Goal: Navigation & Orientation: Find specific page/section

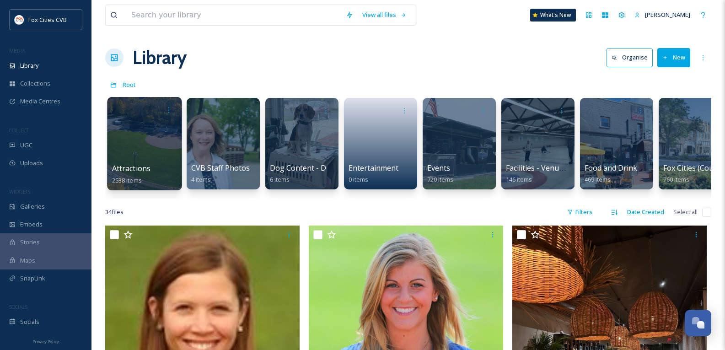
click at [134, 142] on div at bounding box center [144, 143] width 75 height 93
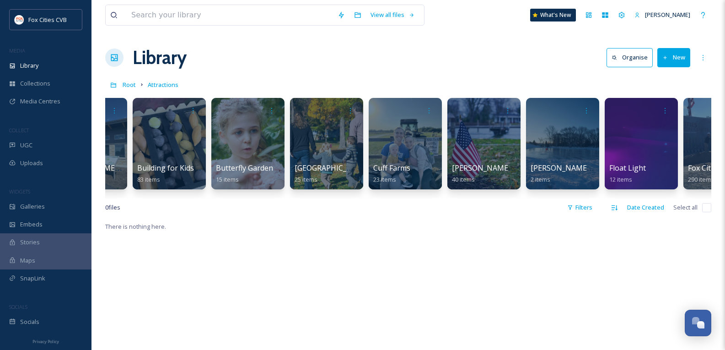
scroll to position [0, 669]
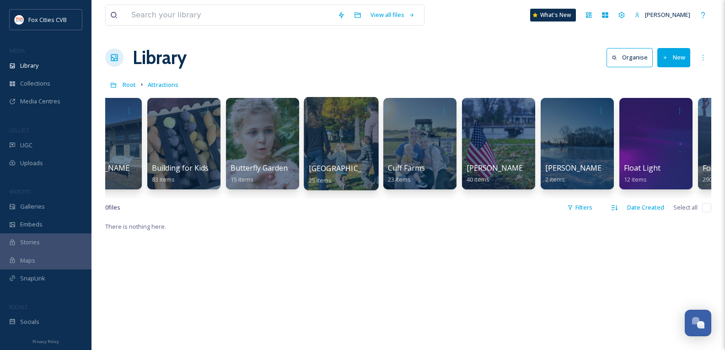
click at [330, 137] on div at bounding box center [341, 143] width 75 height 93
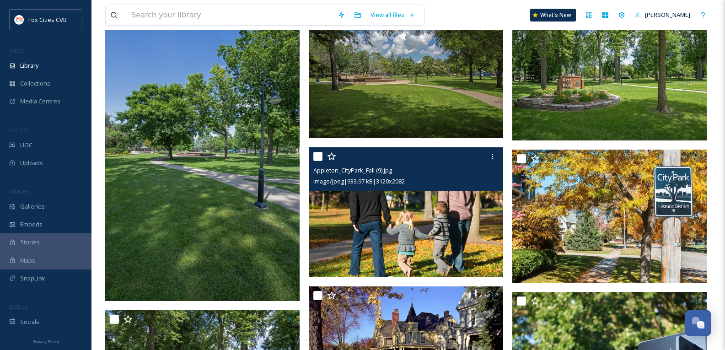
scroll to position [229, 0]
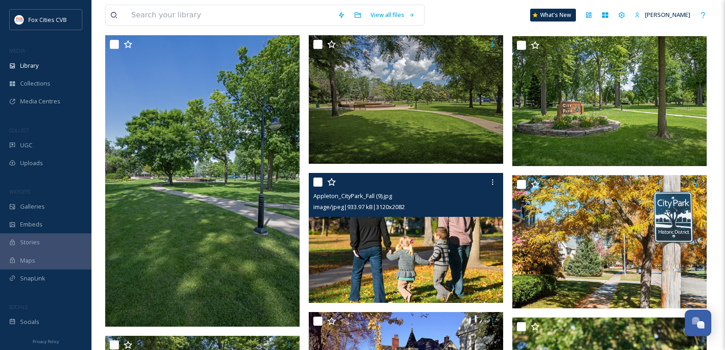
click at [418, 245] on img at bounding box center [406, 238] width 194 height 130
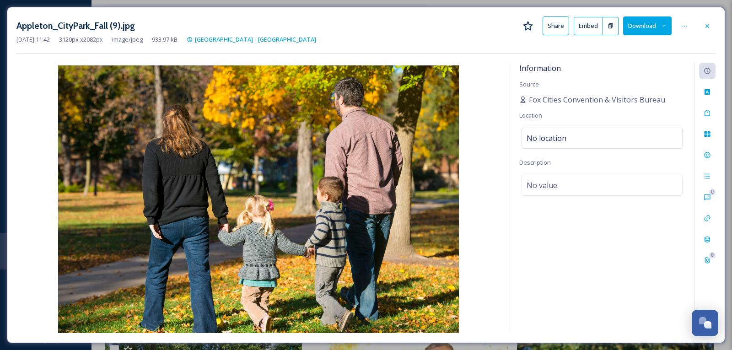
click at [704, 24] on div at bounding box center [707, 26] width 16 height 16
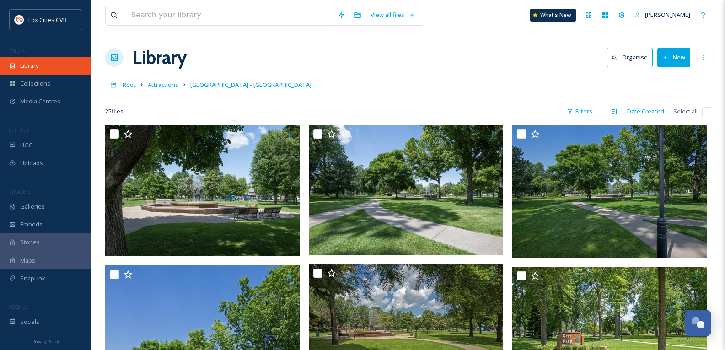
click at [43, 70] on div "Library" at bounding box center [46, 66] width 92 height 18
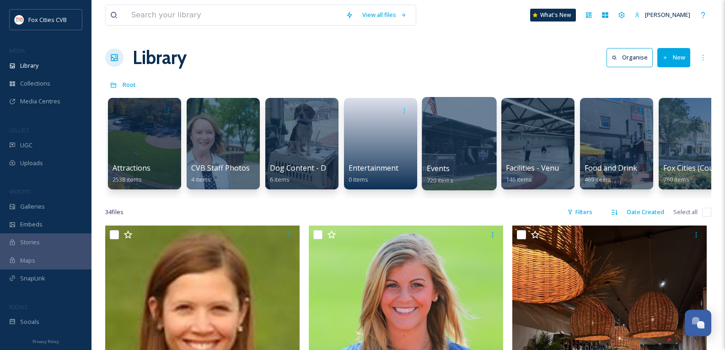
click at [464, 153] on div at bounding box center [459, 143] width 75 height 93
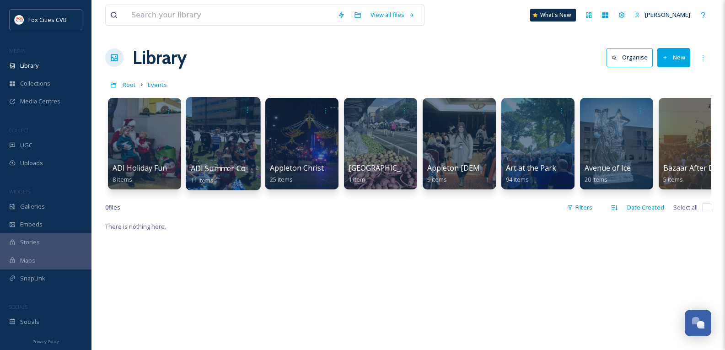
click at [239, 136] on div at bounding box center [223, 143] width 75 height 93
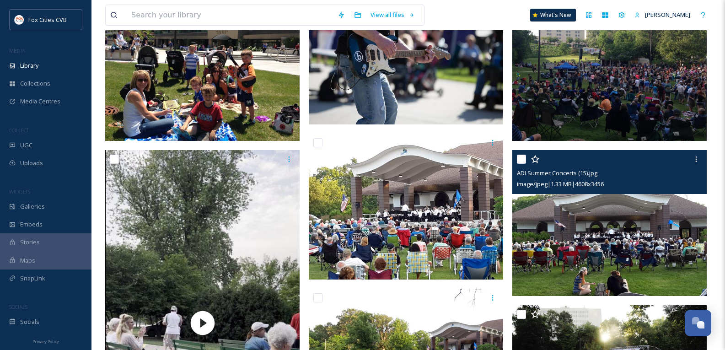
scroll to position [28, 0]
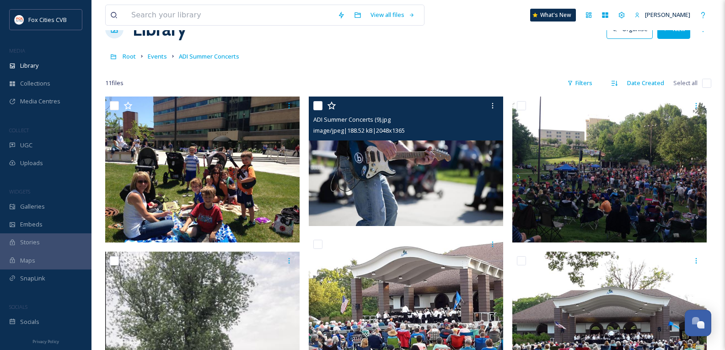
click at [398, 160] on img at bounding box center [406, 162] width 194 height 130
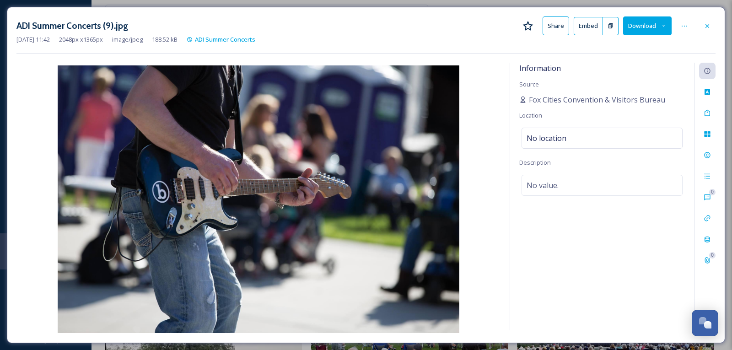
drag, startPoint x: 713, startPoint y: 24, endPoint x: 652, endPoint y: 50, distance: 66.0
click at [713, 24] on div at bounding box center [707, 26] width 16 height 16
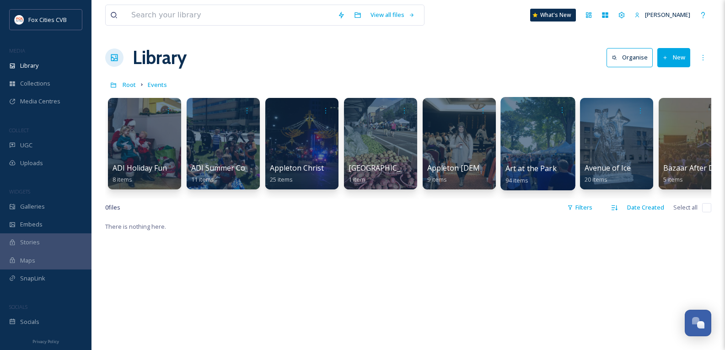
click at [547, 154] on div at bounding box center [538, 143] width 75 height 93
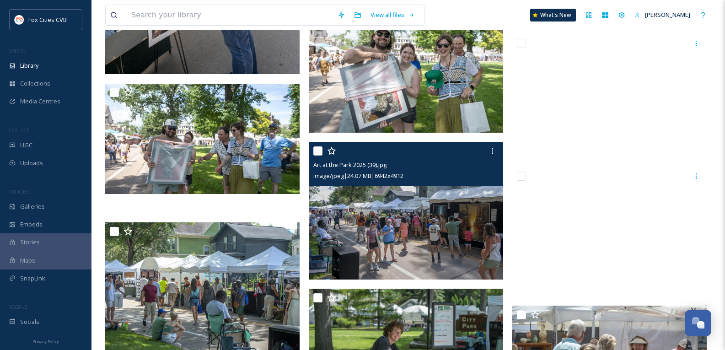
scroll to position [1144, 0]
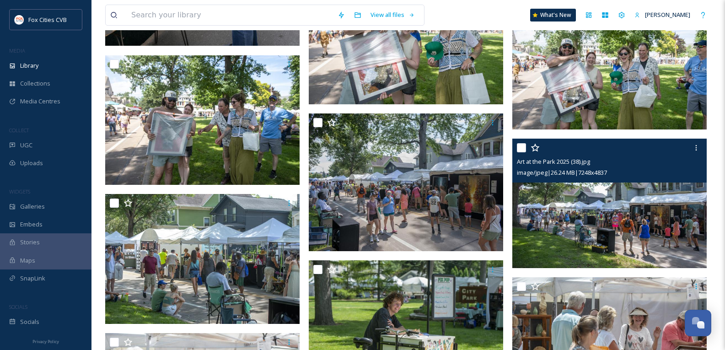
click at [671, 224] on img at bounding box center [609, 204] width 194 height 130
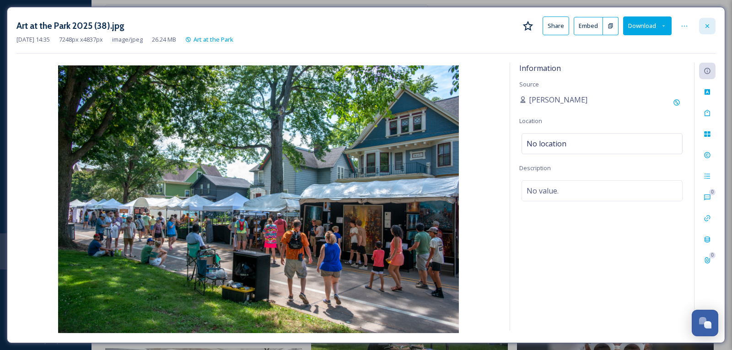
click at [710, 25] on icon at bounding box center [707, 25] width 7 height 7
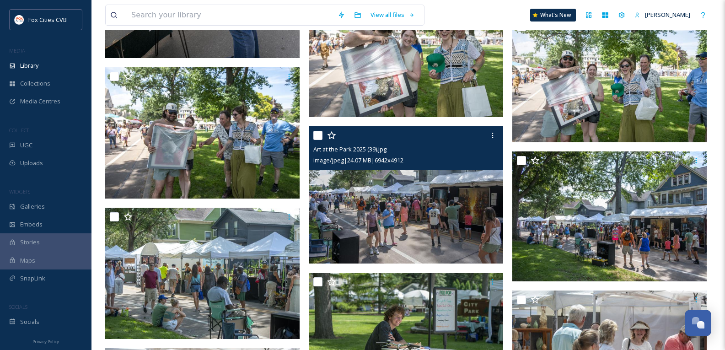
click at [457, 213] on img at bounding box center [406, 195] width 194 height 138
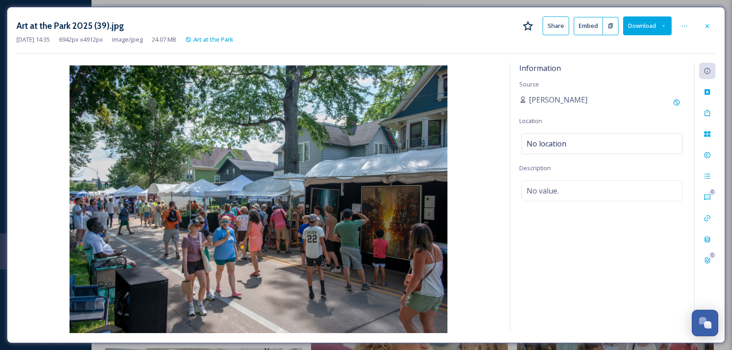
drag, startPoint x: 714, startPoint y: 23, endPoint x: 702, endPoint y: 20, distance: 12.2
click at [714, 23] on div at bounding box center [707, 26] width 16 height 16
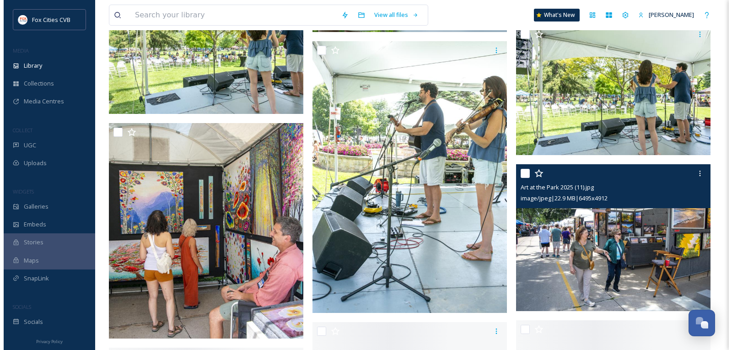
scroll to position [2883, 0]
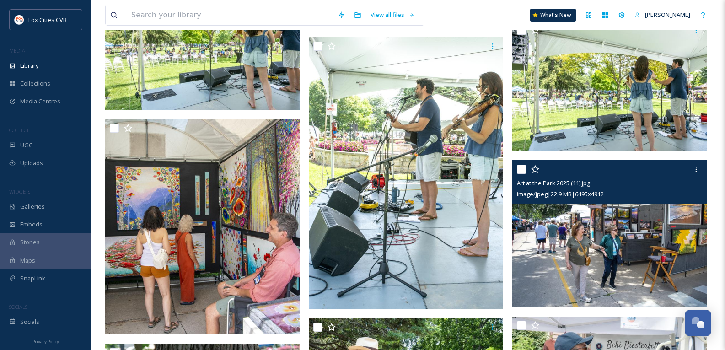
click at [640, 259] on img at bounding box center [609, 233] width 194 height 147
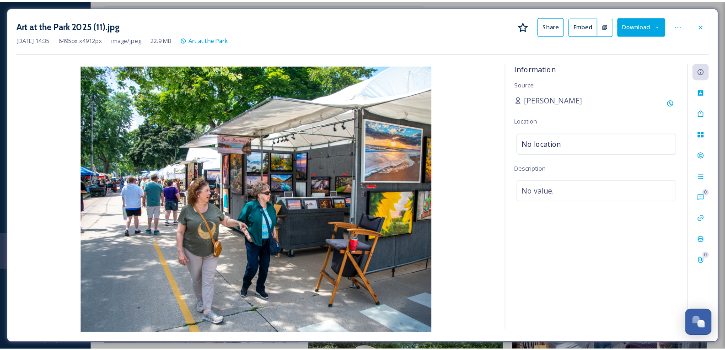
scroll to position [2892, 0]
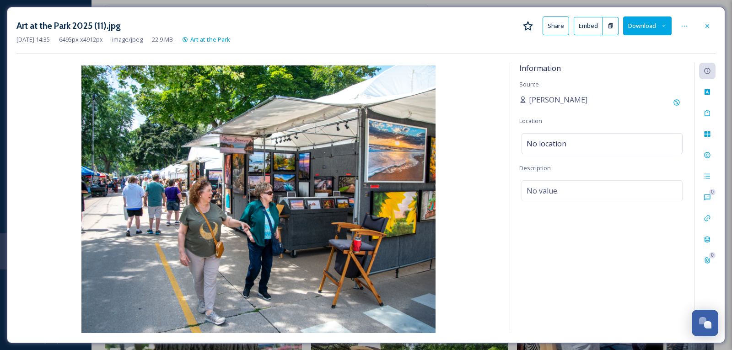
click at [205, 119] on img at bounding box center [258, 199] width 484 height 268
click at [709, 27] on icon at bounding box center [707, 25] width 7 height 7
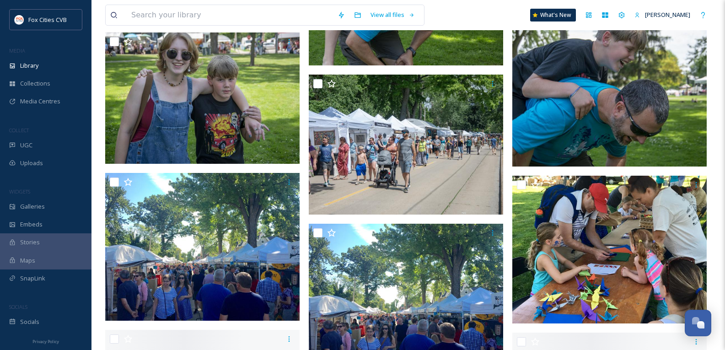
scroll to position [3807, 0]
